Goal: Transaction & Acquisition: Purchase product/service

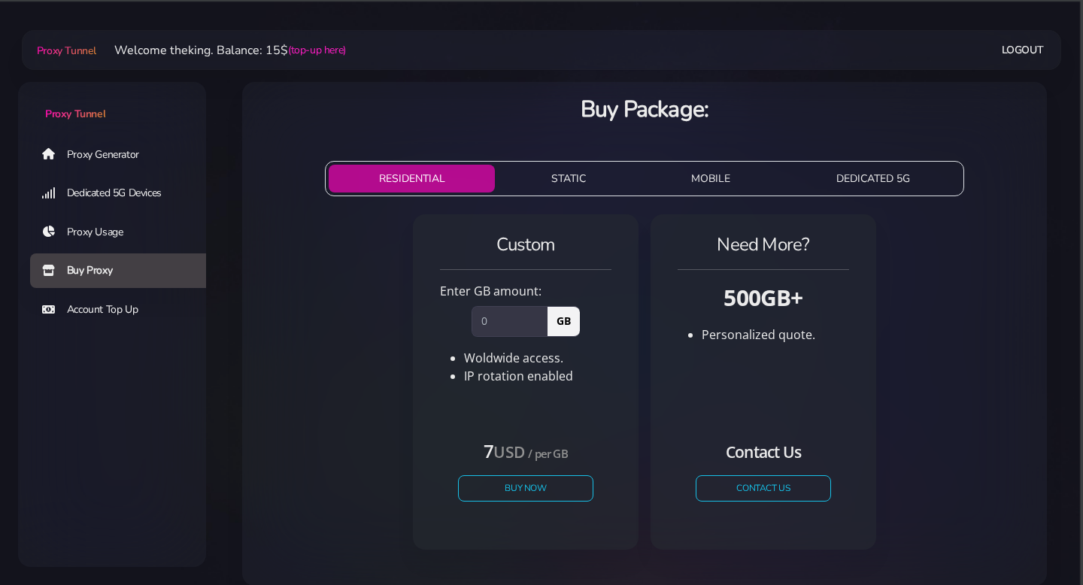
click at [118, 304] on link "Account Top Up" at bounding box center [124, 309] width 188 height 35
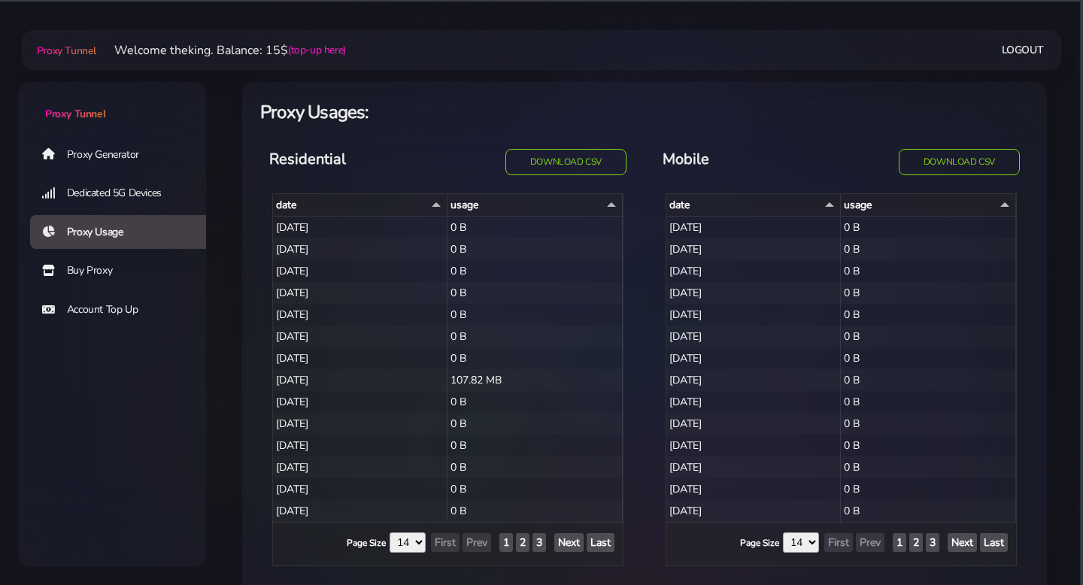
select select "14"
click at [129, 199] on link "Dedicated 5G Devices" at bounding box center [124, 193] width 188 height 35
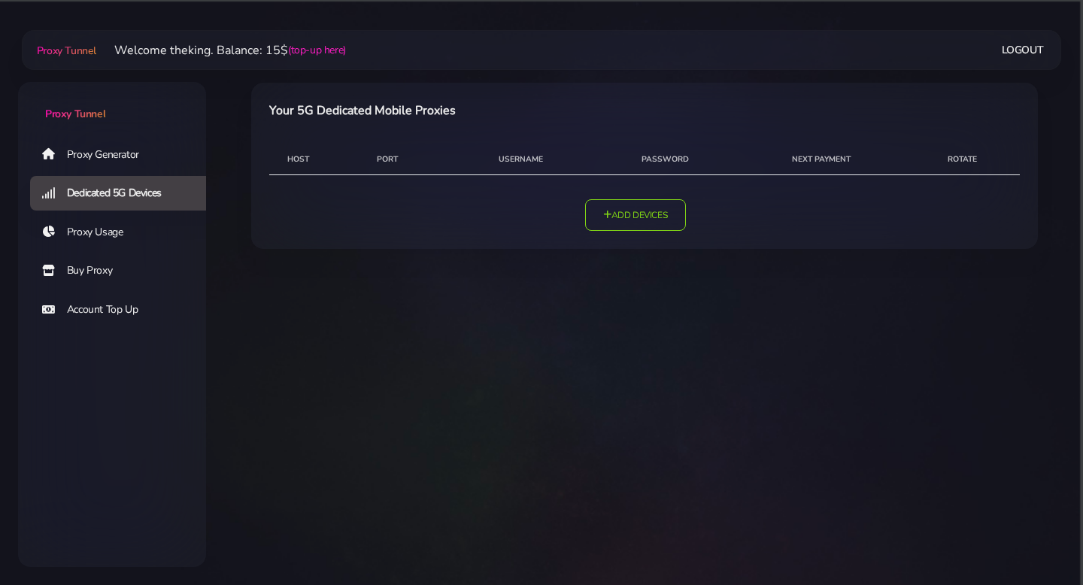
click at [117, 244] on link "Proxy Usage" at bounding box center [124, 232] width 188 height 35
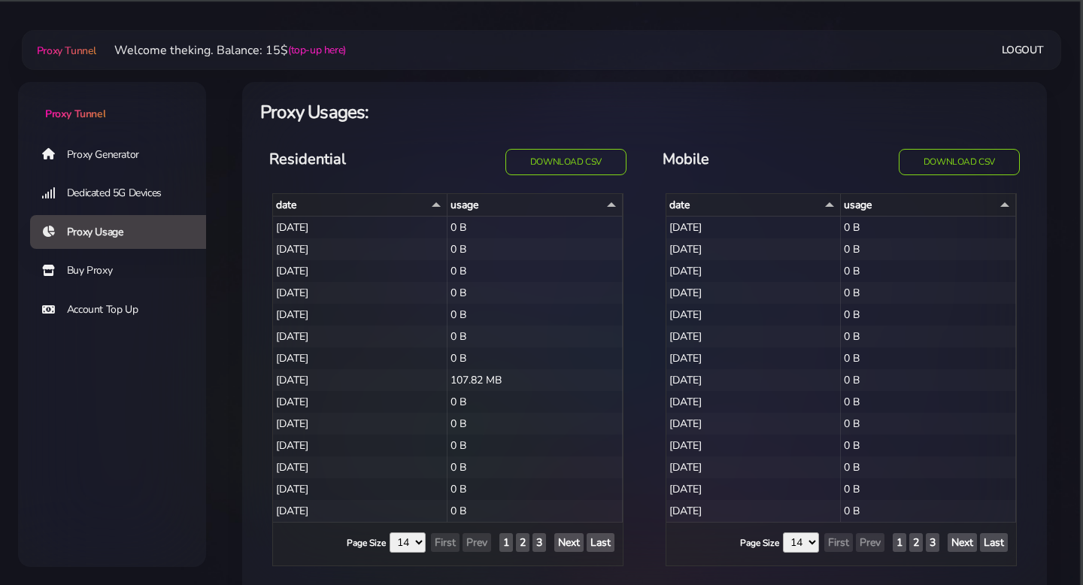
select select "14"
click at [110, 271] on link "Buy Proxy" at bounding box center [124, 270] width 188 height 35
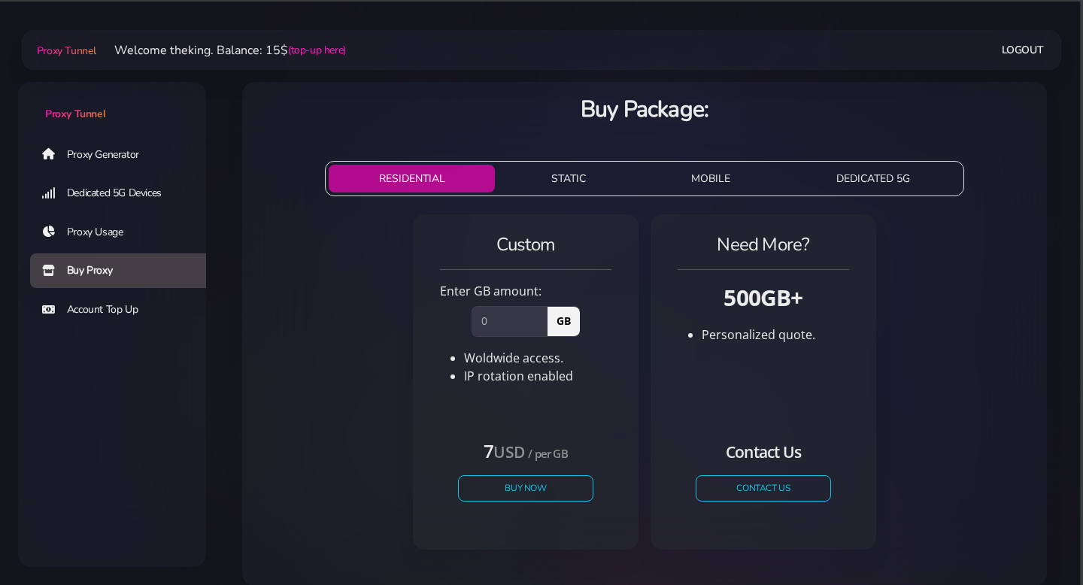
click at [127, 161] on link "Proxy Generator" at bounding box center [124, 154] width 188 height 35
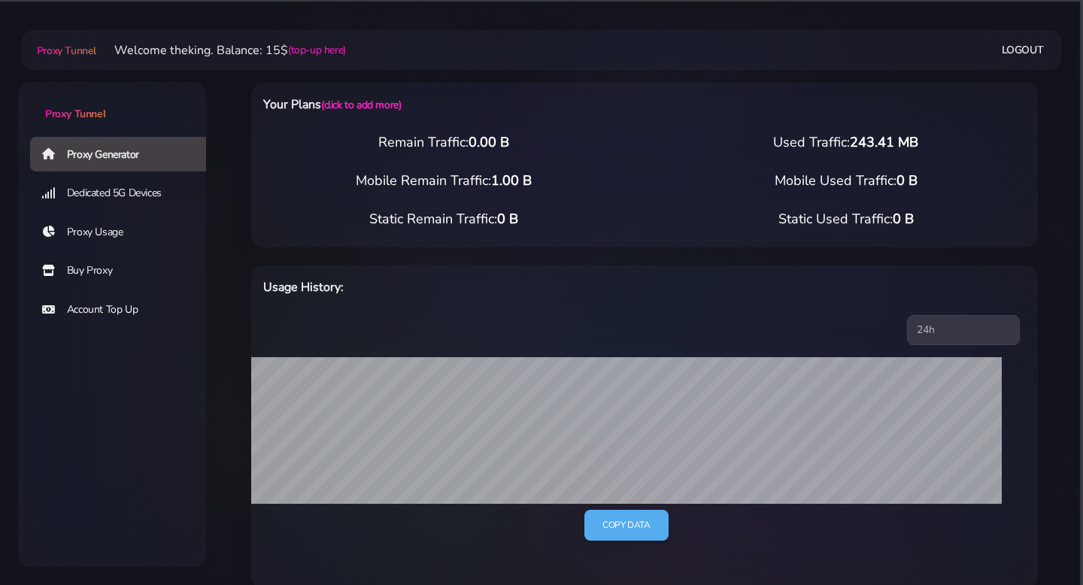
click at [127, 201] on link "Dedicated 5G Devices" at bounding box center [124, 193] width 188 height 35
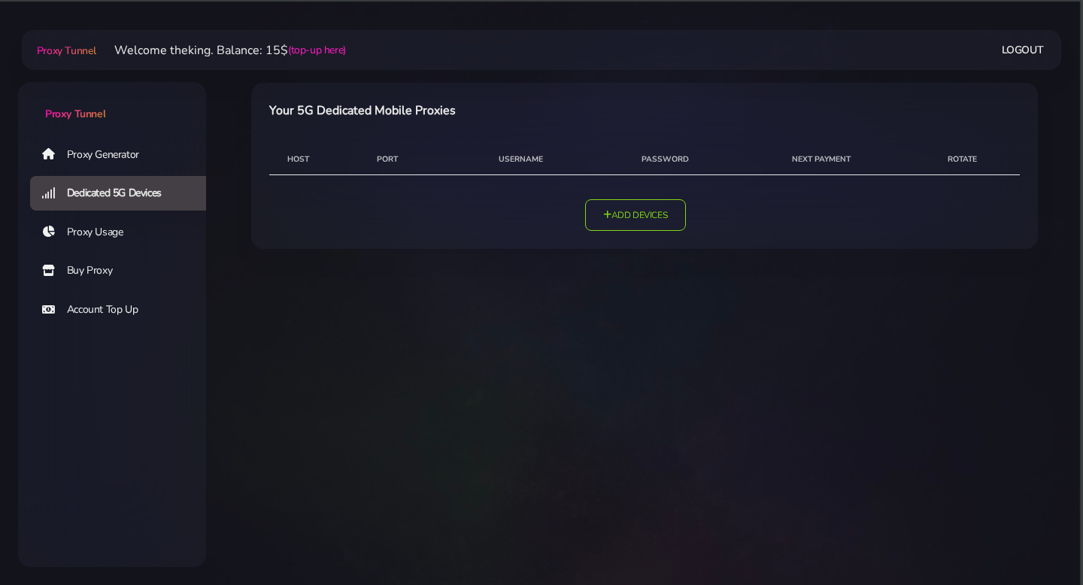
click at [121, 265] on link "Buy Proxy" at bounding box center [124, 270] width 188 height 35
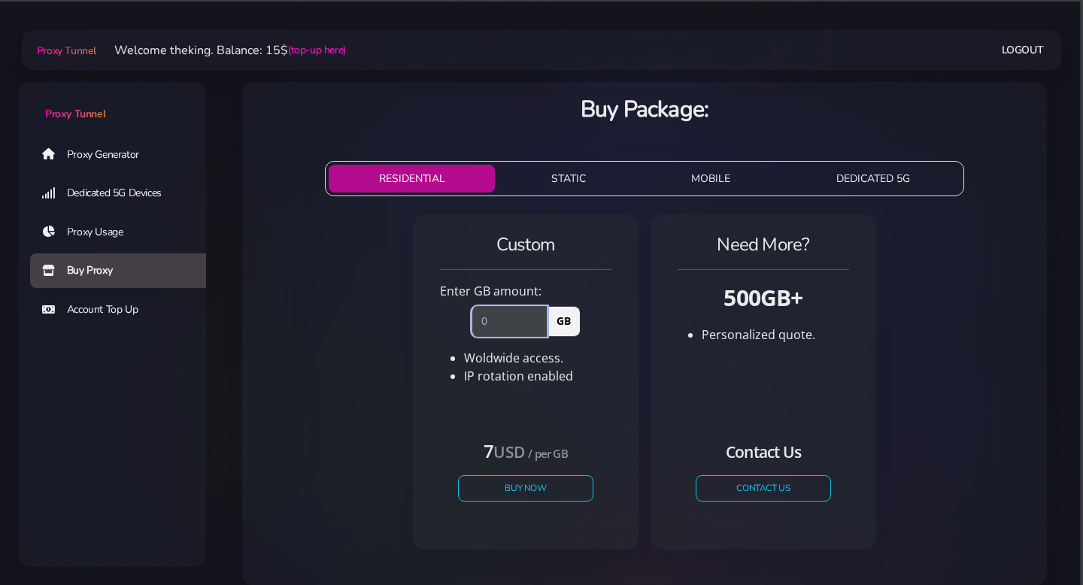
click at [528, 324] on input "number" at bounding box center [509, 321] width 76 height 30
type input "2"
click at [526, 394] on div "Custom Enter GB amount: 2 GB Woldwide access. IP rotation enabled" at bounding box center [525, 326] width 189 height 188
click at [532, 489] on button "Buy Now" at bounding box center [525, 488] width 138 height 26
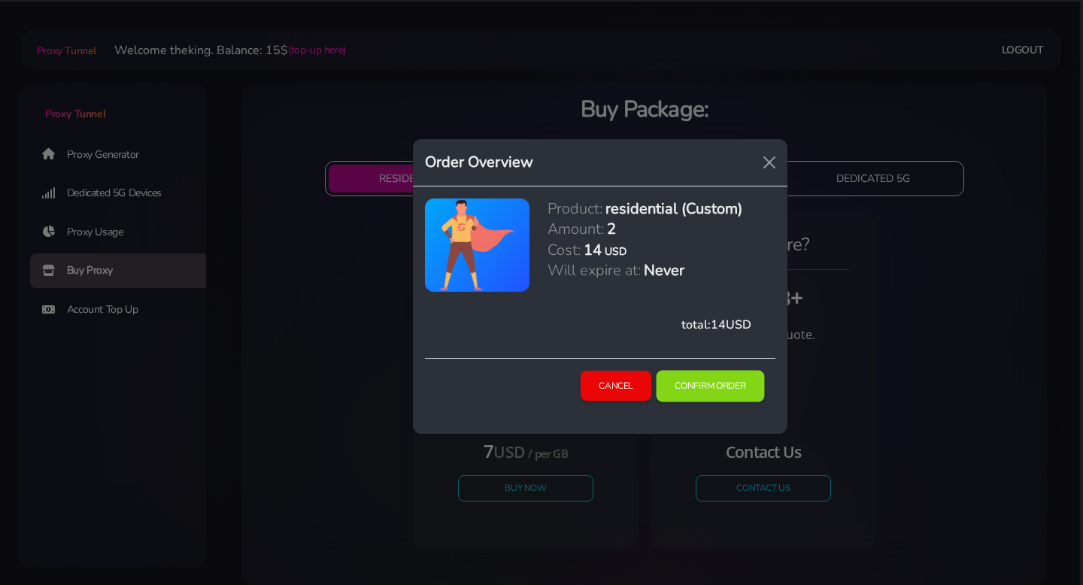
click at [719, 383] on button "Confirm Order" at bounding box center [710, 386] width 108 height 32
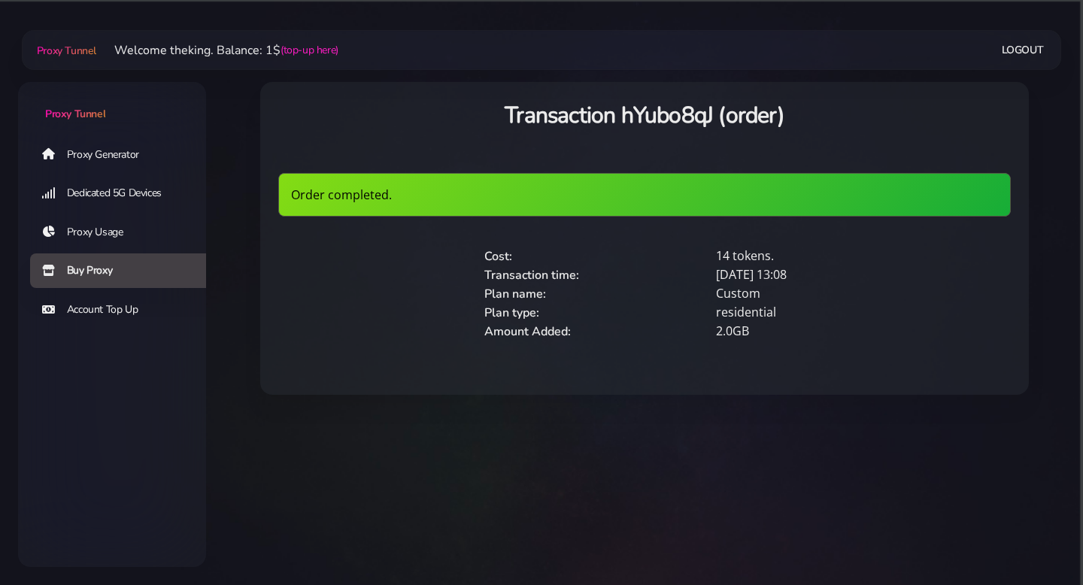
click at [177, 146] on link "Proxy Generator" at bounding box center [124, 154] width 188 height 35
